Goal: Task Accomplishment & Management: Manage account settings

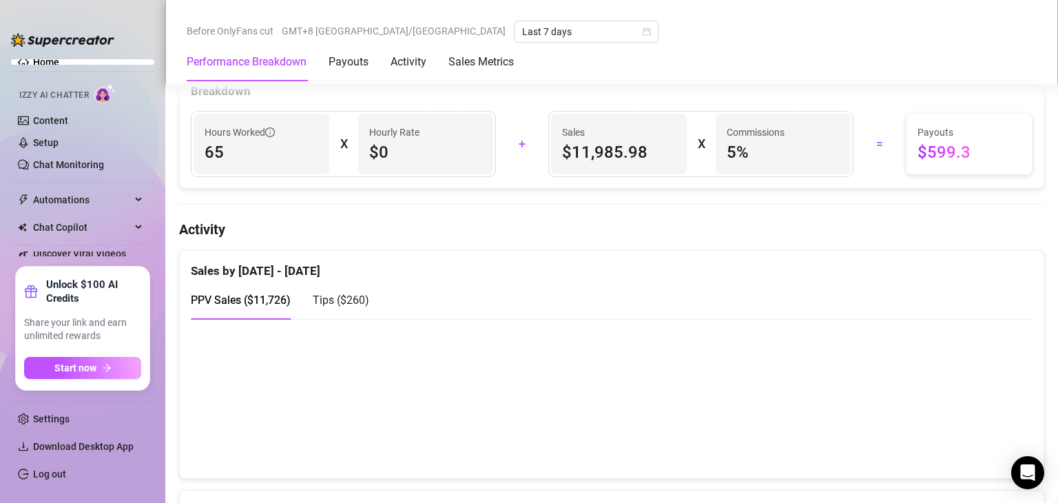
scroll to position [516, 0]
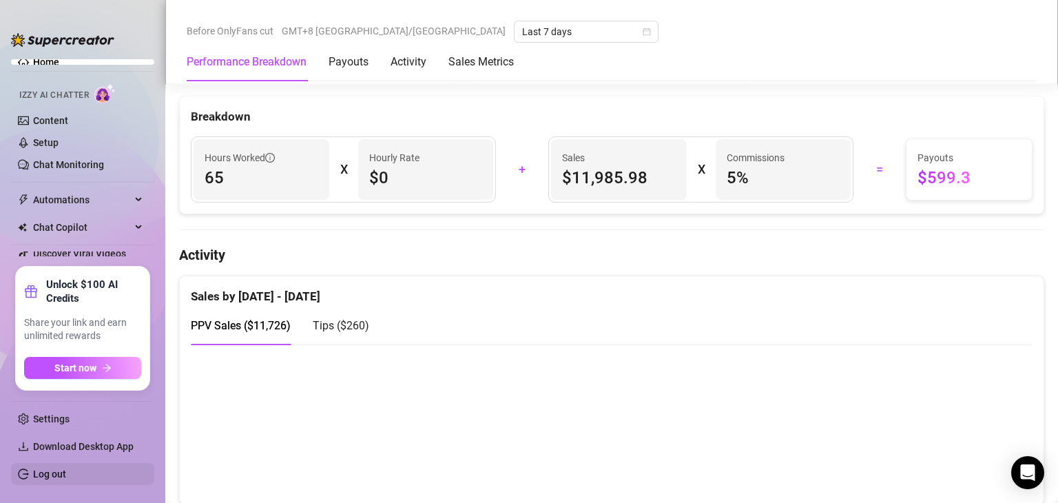
click at [66, 468] on link "Log out" at bounding box center [49, 473] width 33 height 11
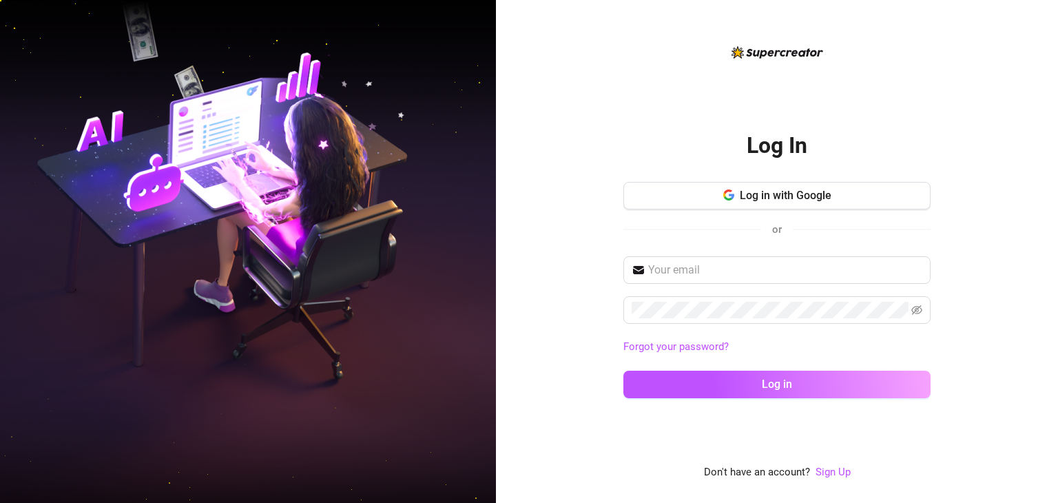
click at [819, 209] on div "Log in with Google or" at bounding box center [776, 215] width 307 height 67
click at [835, 196] on button "Log in with Google" at bounding box center [776, 196] width 307 height 28
